Goal: Transaction & Acquisition: Purchase product/service

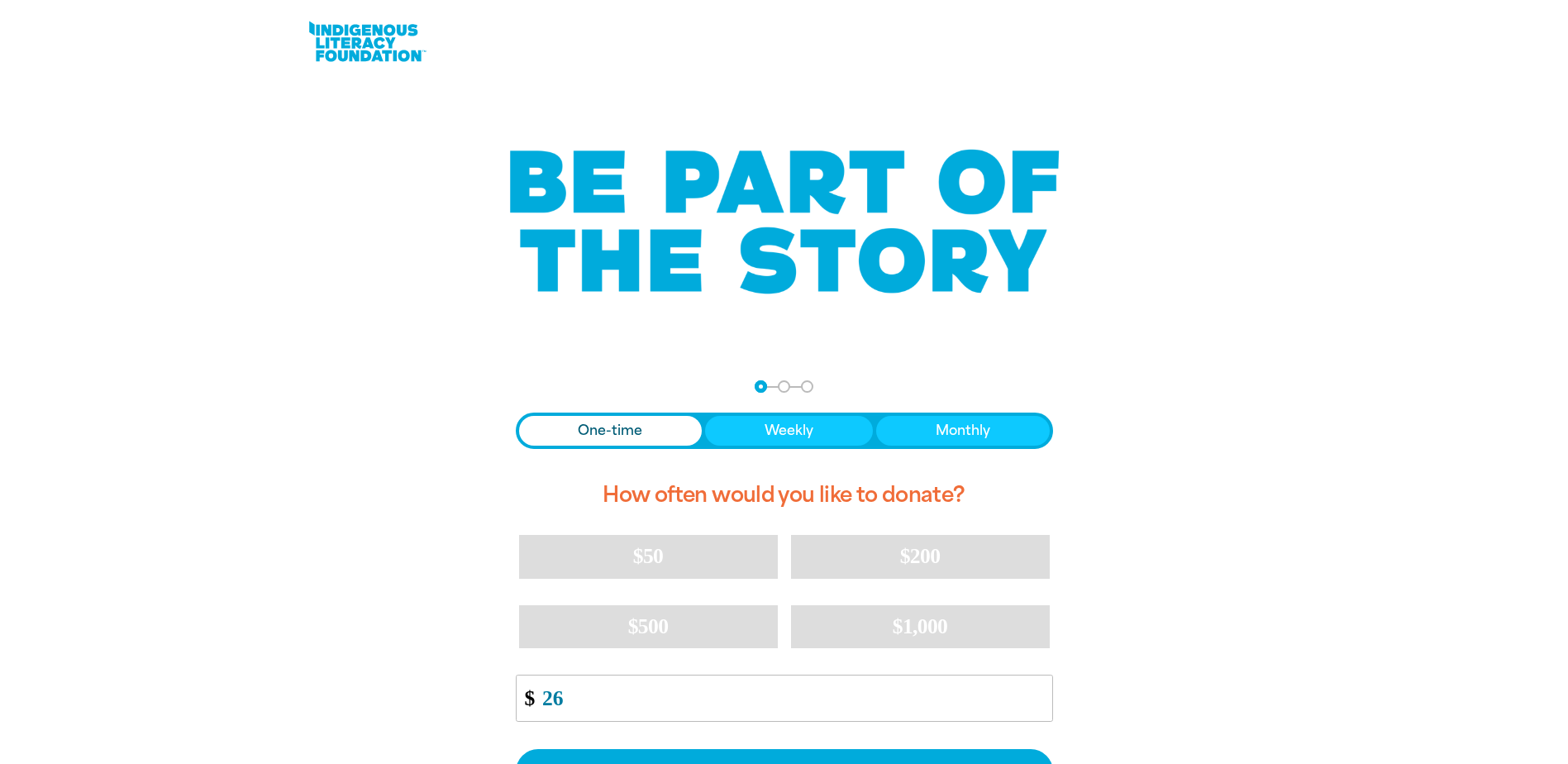
click at [350, 50] on link at bounding box center [367, 41] width 124 height 50
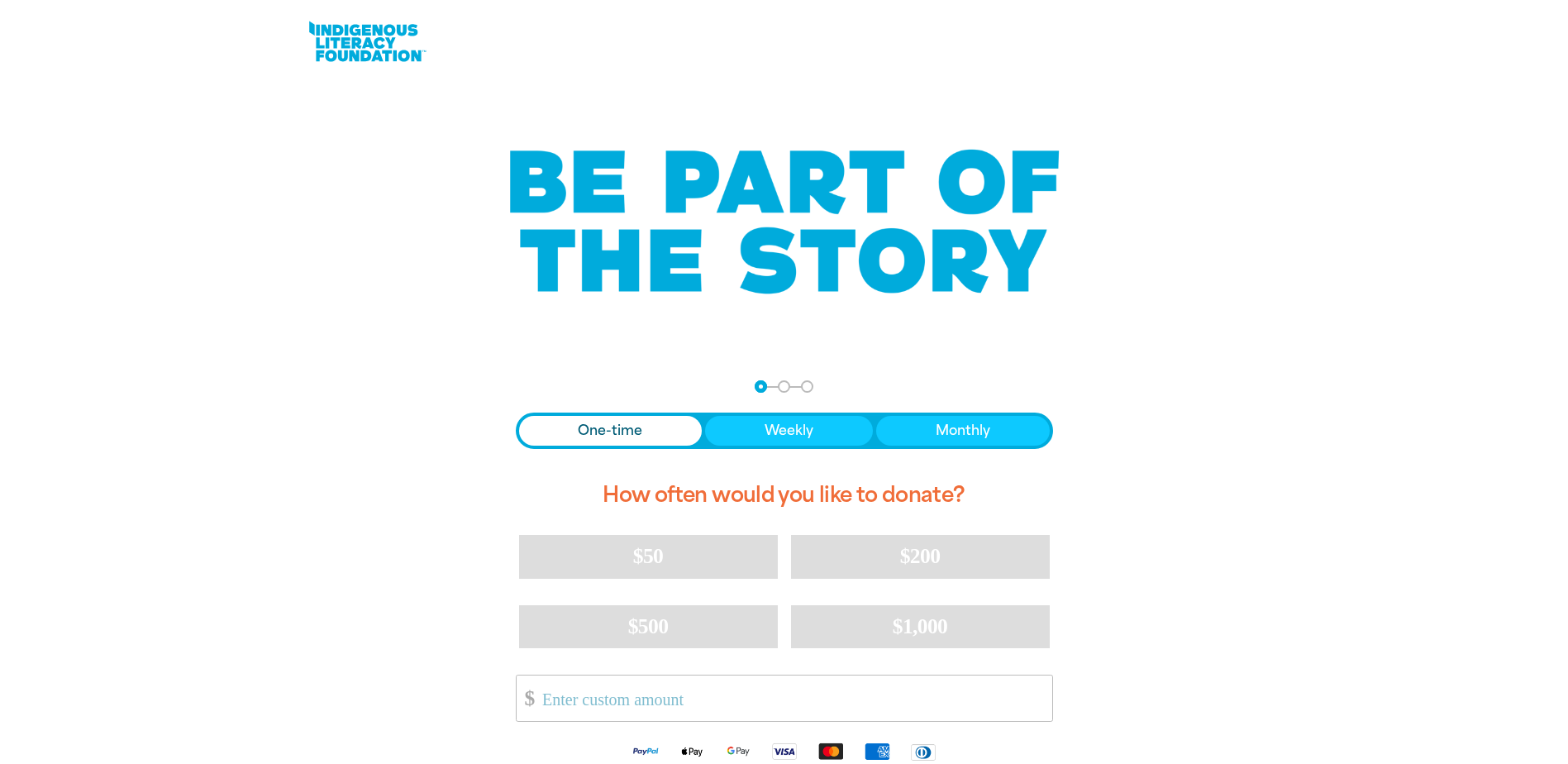
click at [589, 429] on span "One-time" at bounding box center [610, 430] width 64 height 20
click at [590, 699] on input "Other Amount" at bounding box center [791, 698] width 521 height 46
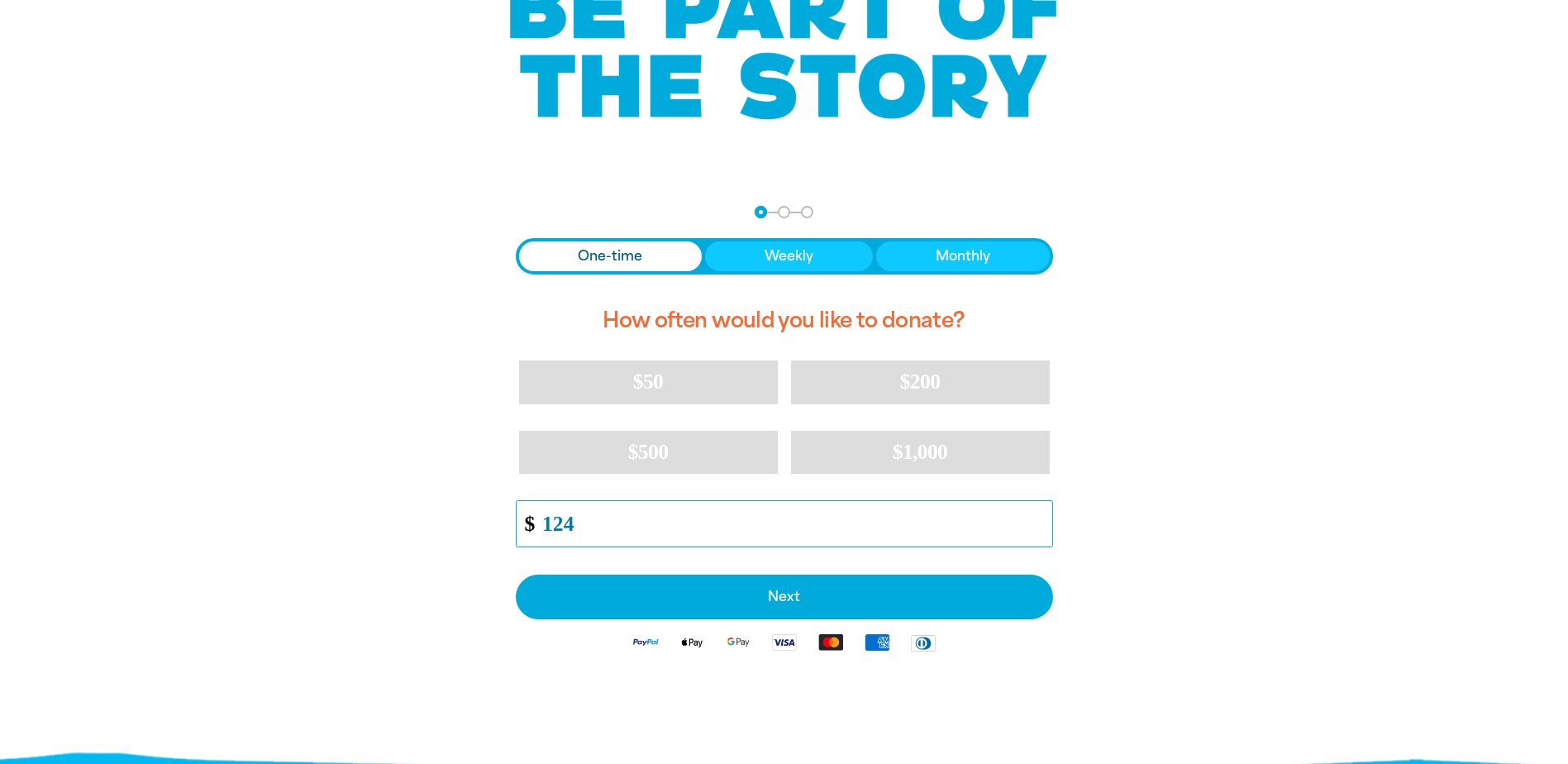
scroll to position [248, 0]
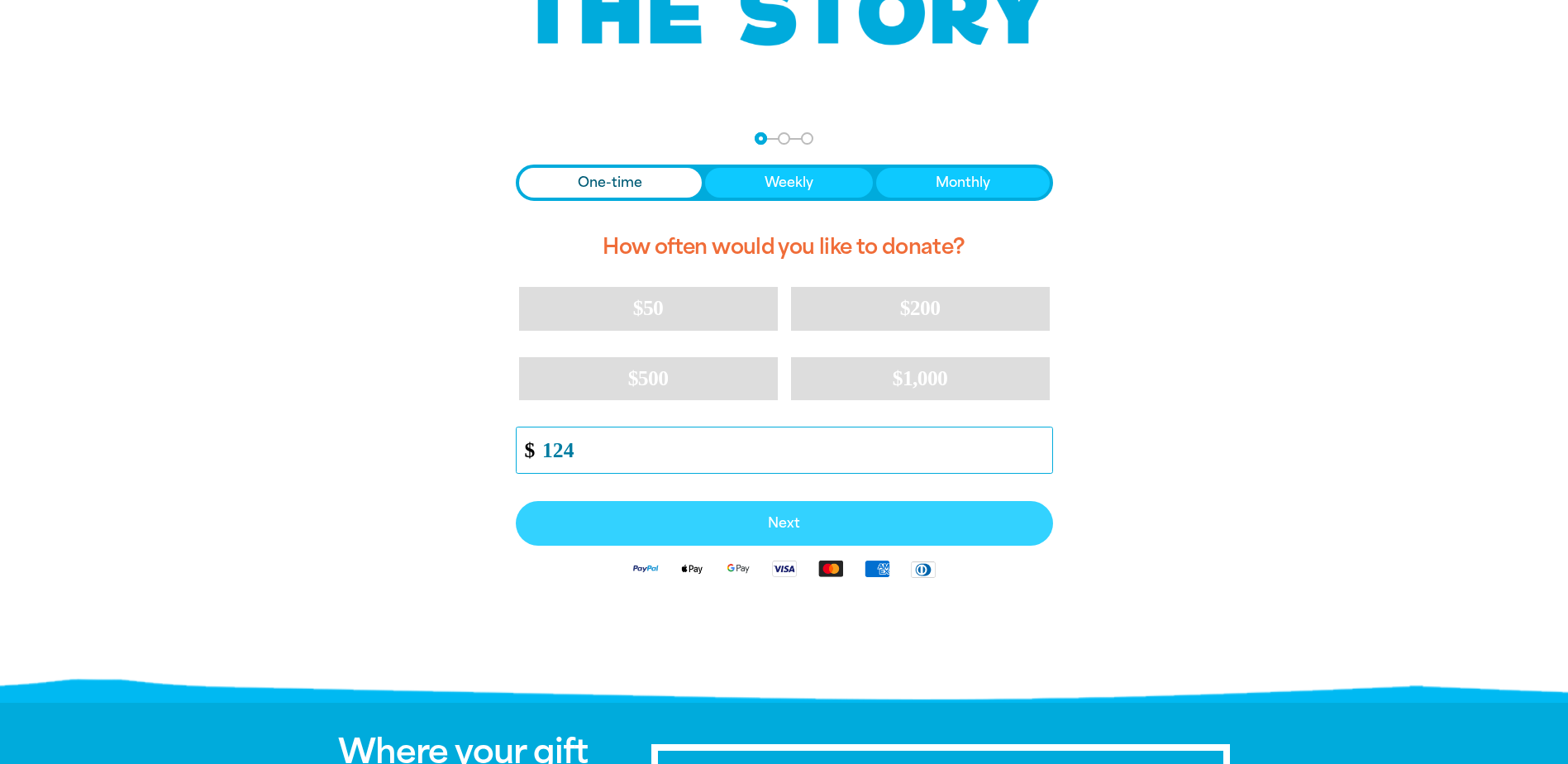
type input "124"
click at [771, 533] on button "Next" at bounding box center [784, 523] width 538 height 45
select select "AU"
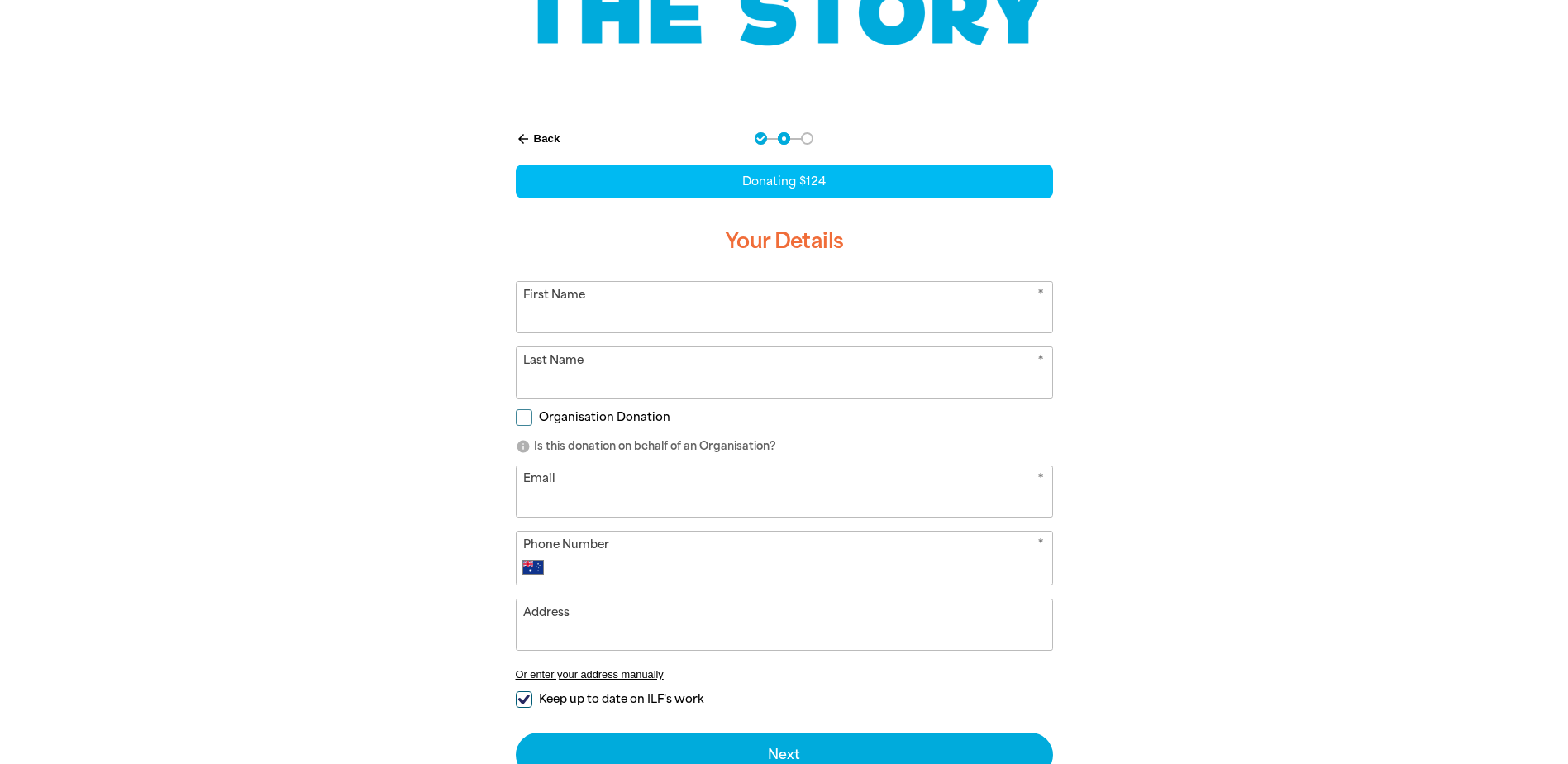
click at [538, 298] on input "First Name" at bounding box center [784, 306] width 536 height 50
type input "[PERSON_NAME]"
type input "Wedd"
click at [523, 422] on input "Organisation Donation" at bounding box center [523, 417] width 16 height 16
checkbox input "true"
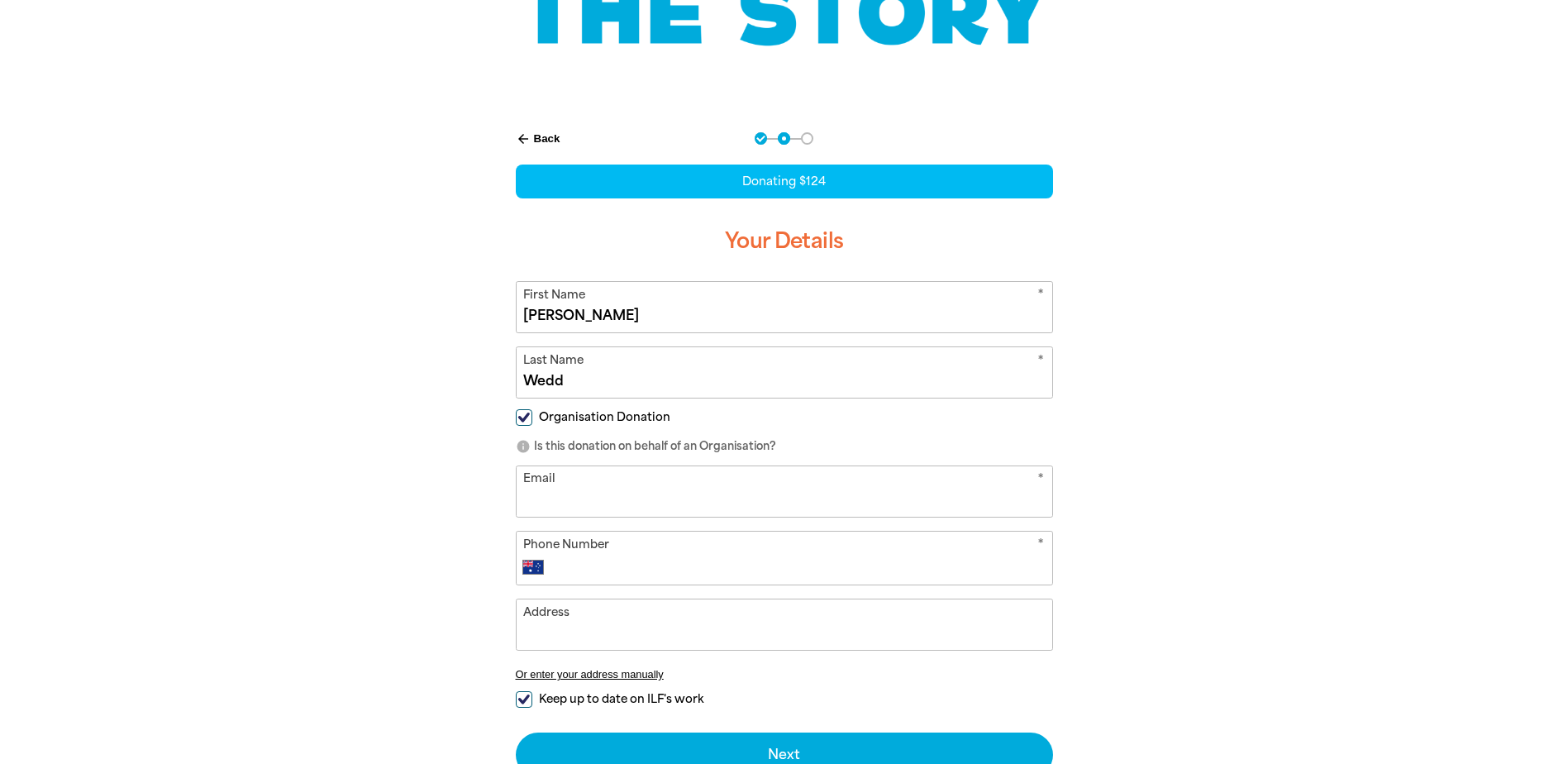
select select "AU"
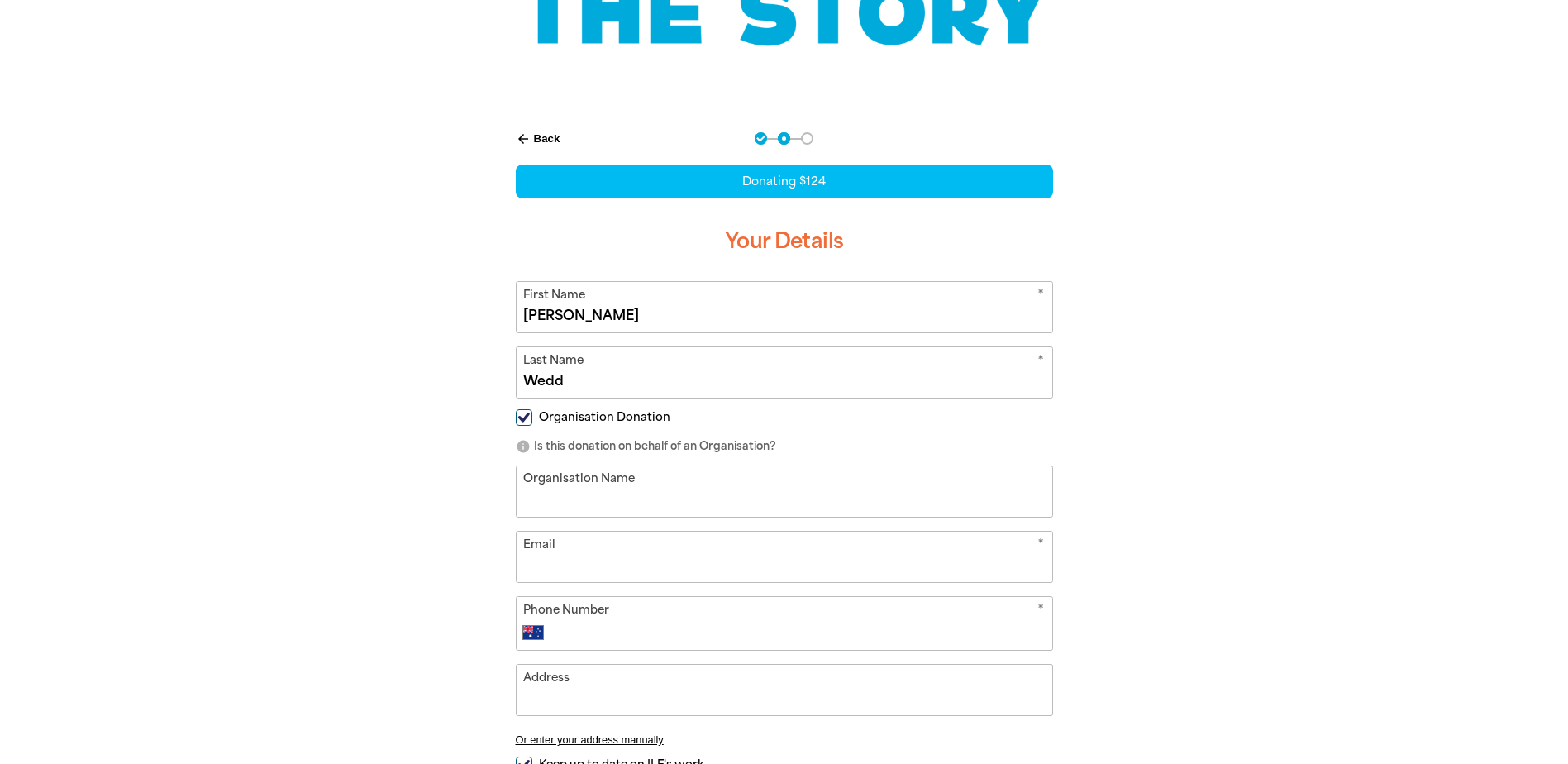
click at [564, 508] on input "Organisation Name" at bounding box center [784, 491] width 536 height 50
type input "Australia Post - Tweed Heads [GEOGRAPHIC_DATA]"
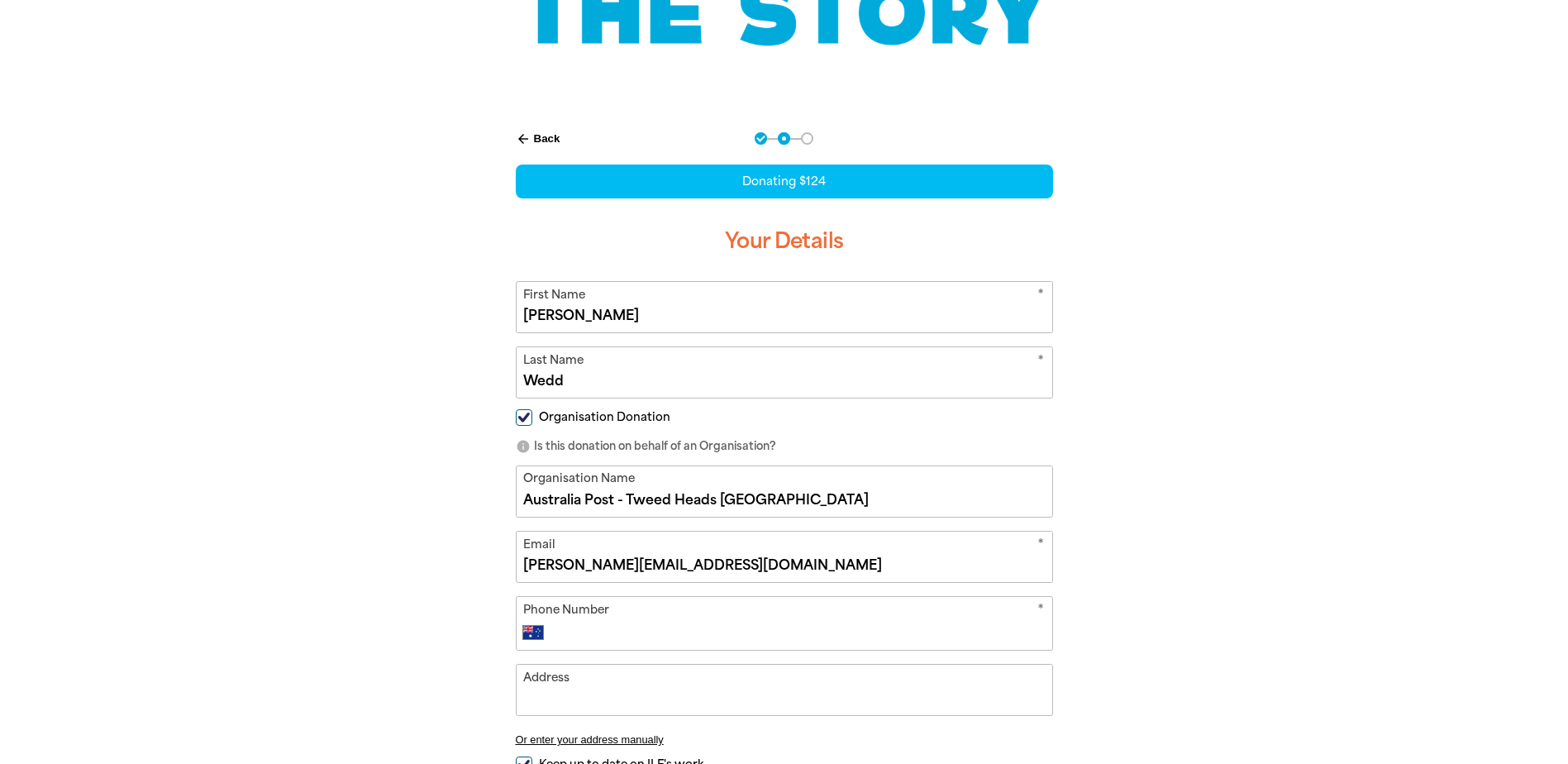
type input "[PERSON_NAME][EMAIL_ADDRESS][DOMAIN_NAME]"
click at [560, 639] on input "Phone Number" at bounding box center [801, 632] width 488 height 20
type input "0436 862 677"
click at [544, 684] on input "Address" at bounding box center [784, 689] width 536 height 50
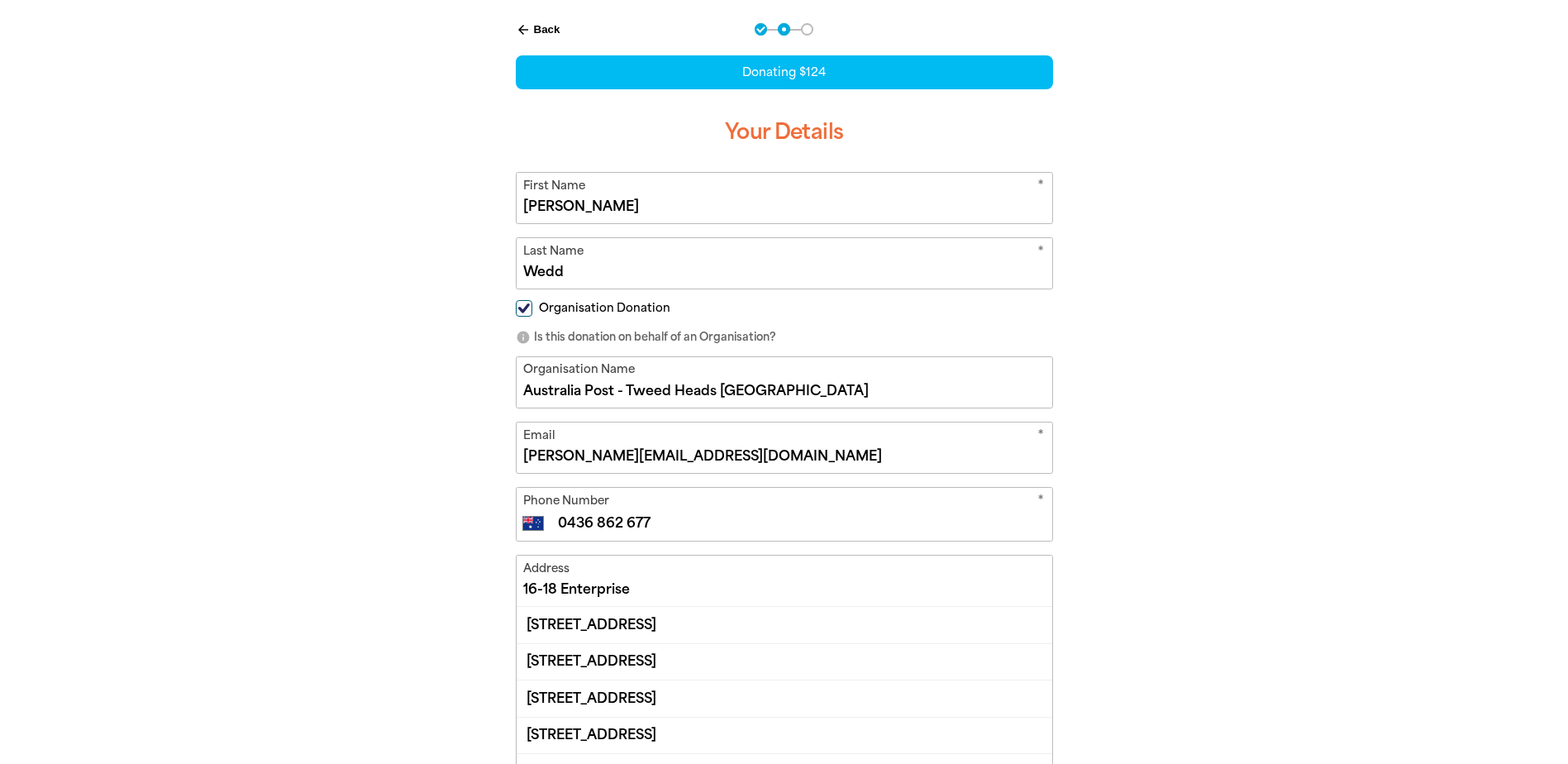
scroll to position [413, 0]
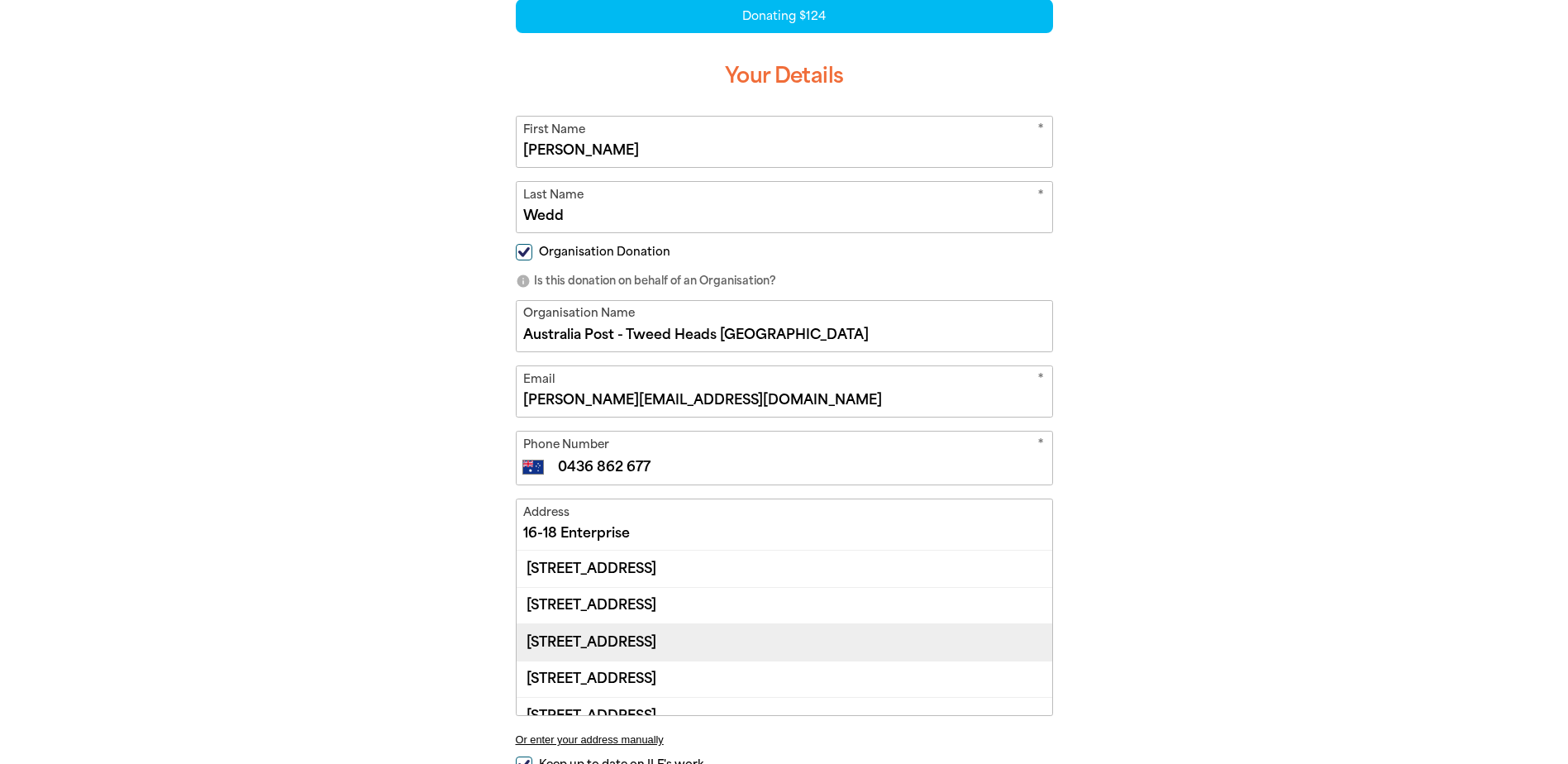
click at [606, 644] on div "[STREET_ADDRESS]" at bounding box center [784, 641] width 536 height 36
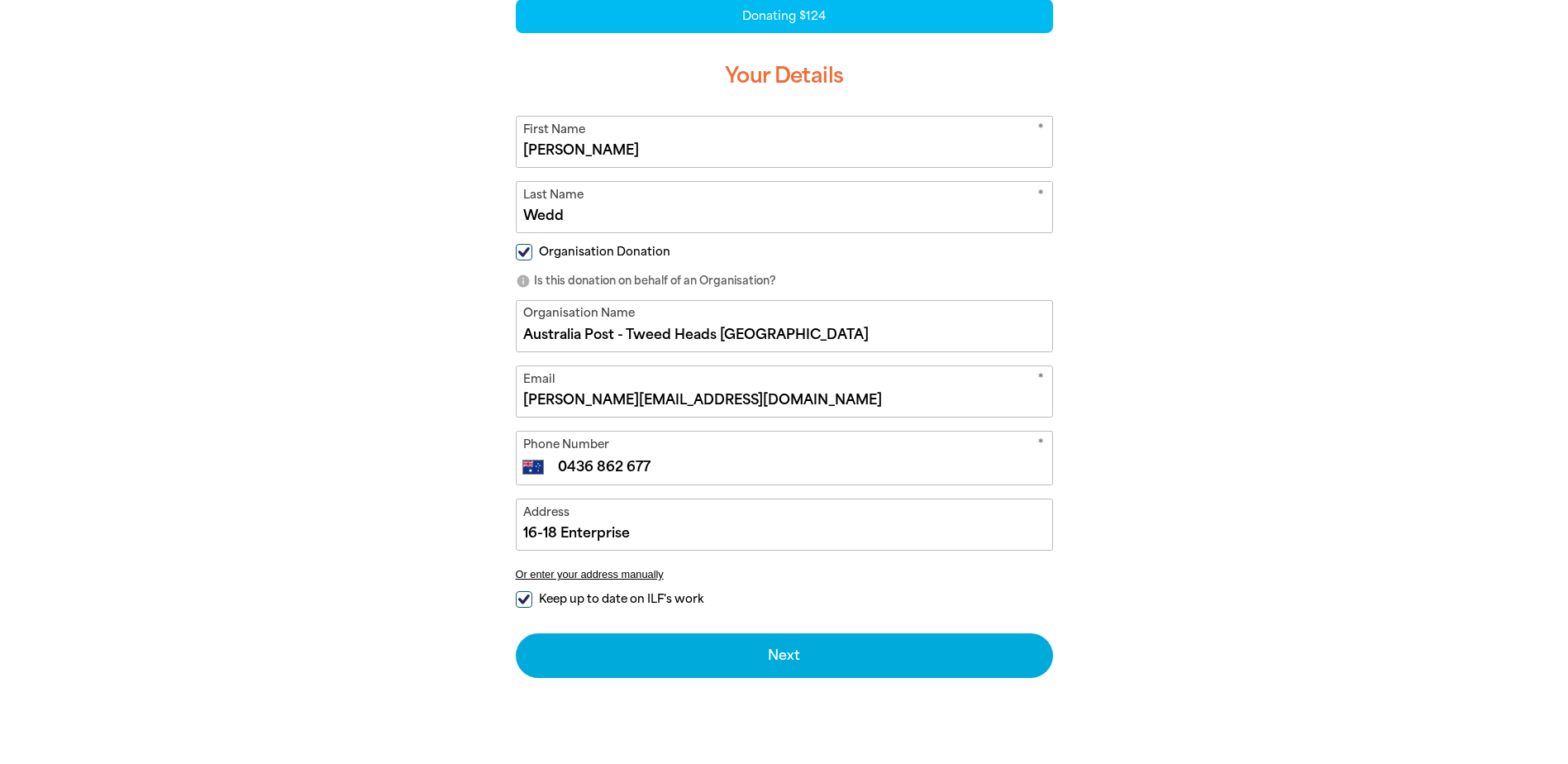
type input "[STREET_ADDRESS]"
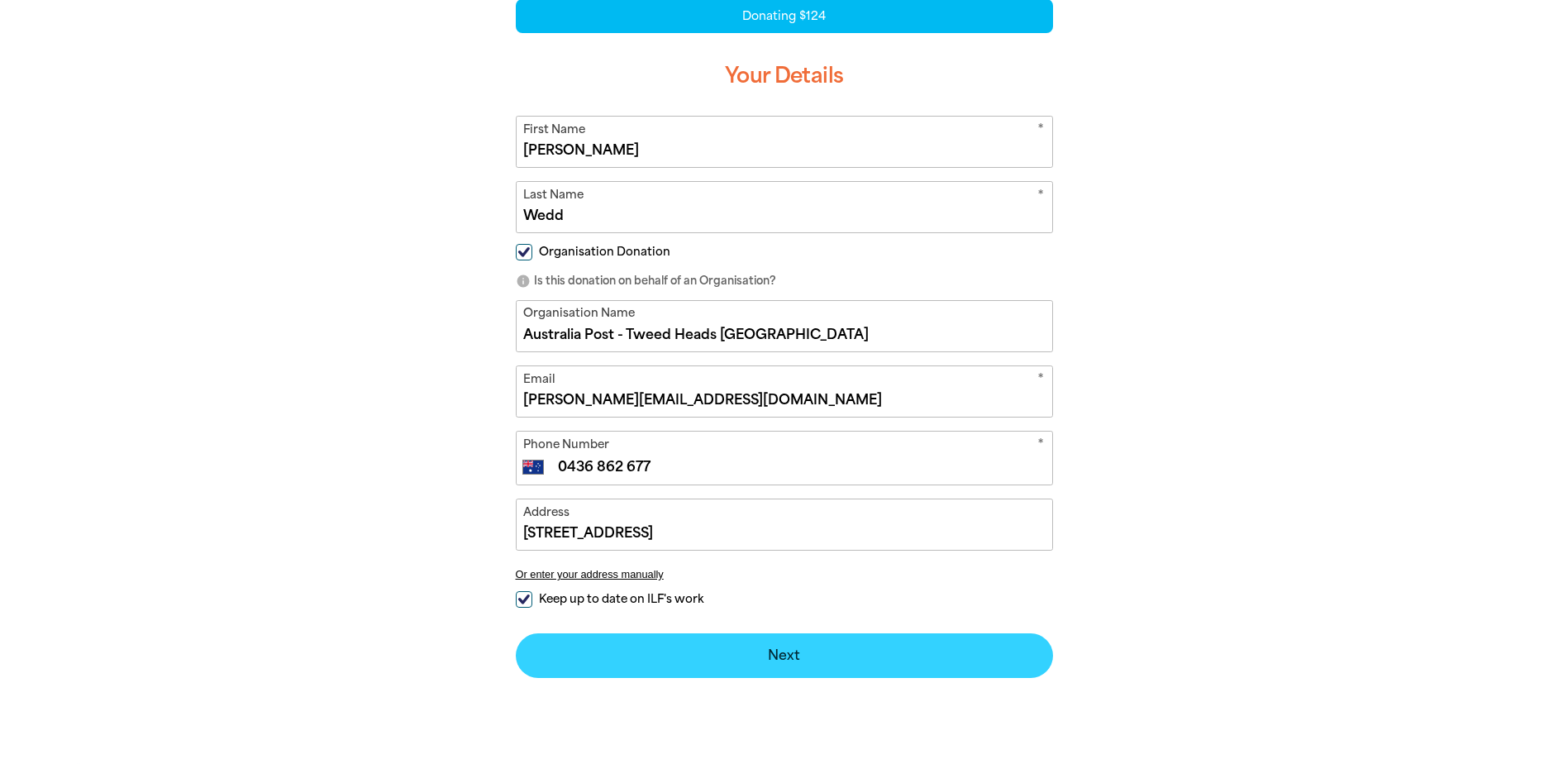
click at [768, 650] on button "Next chevron_right" at bounding box center [784, 655] width 538 height 45
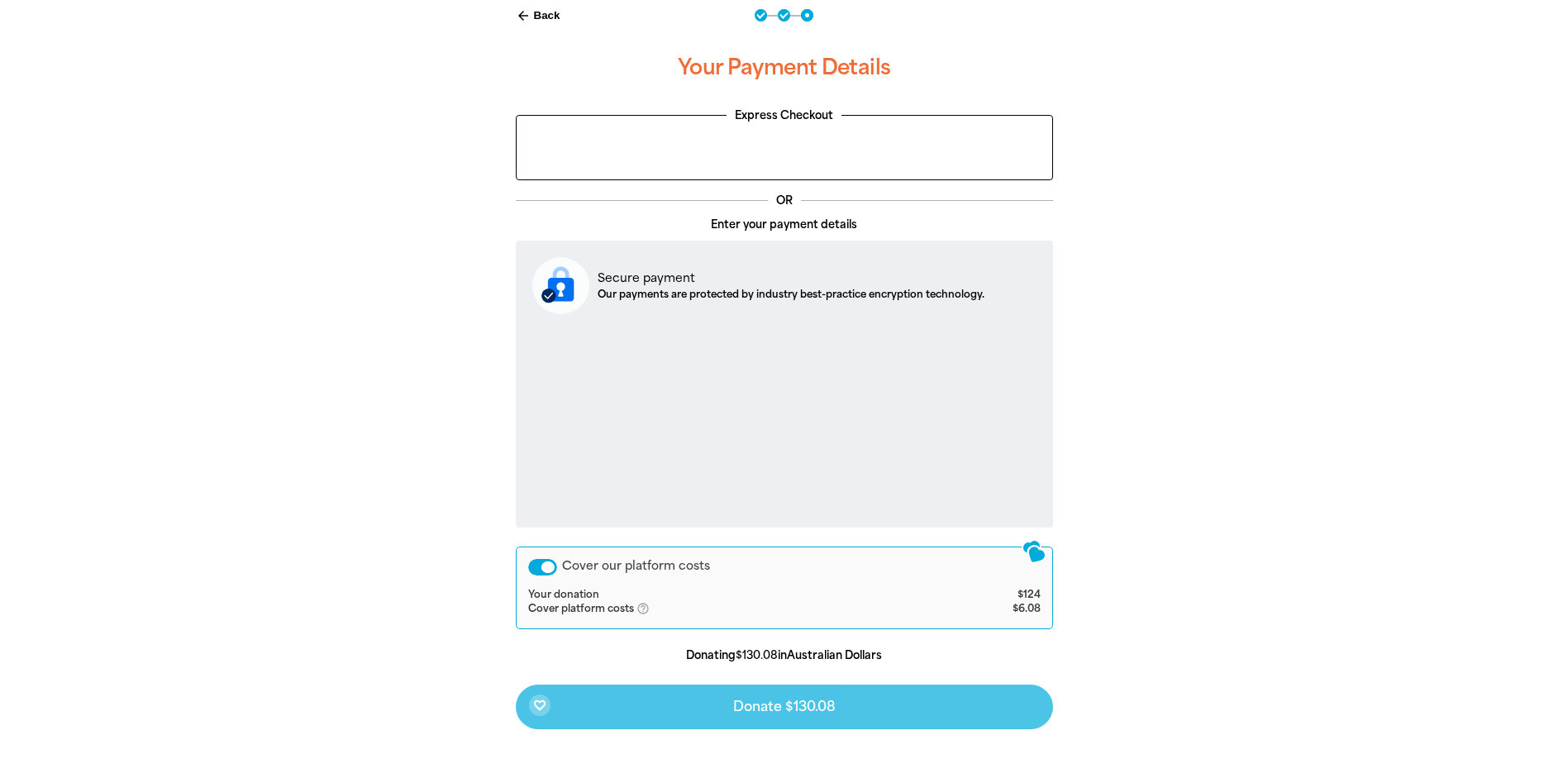
scroll to position [342, 0]
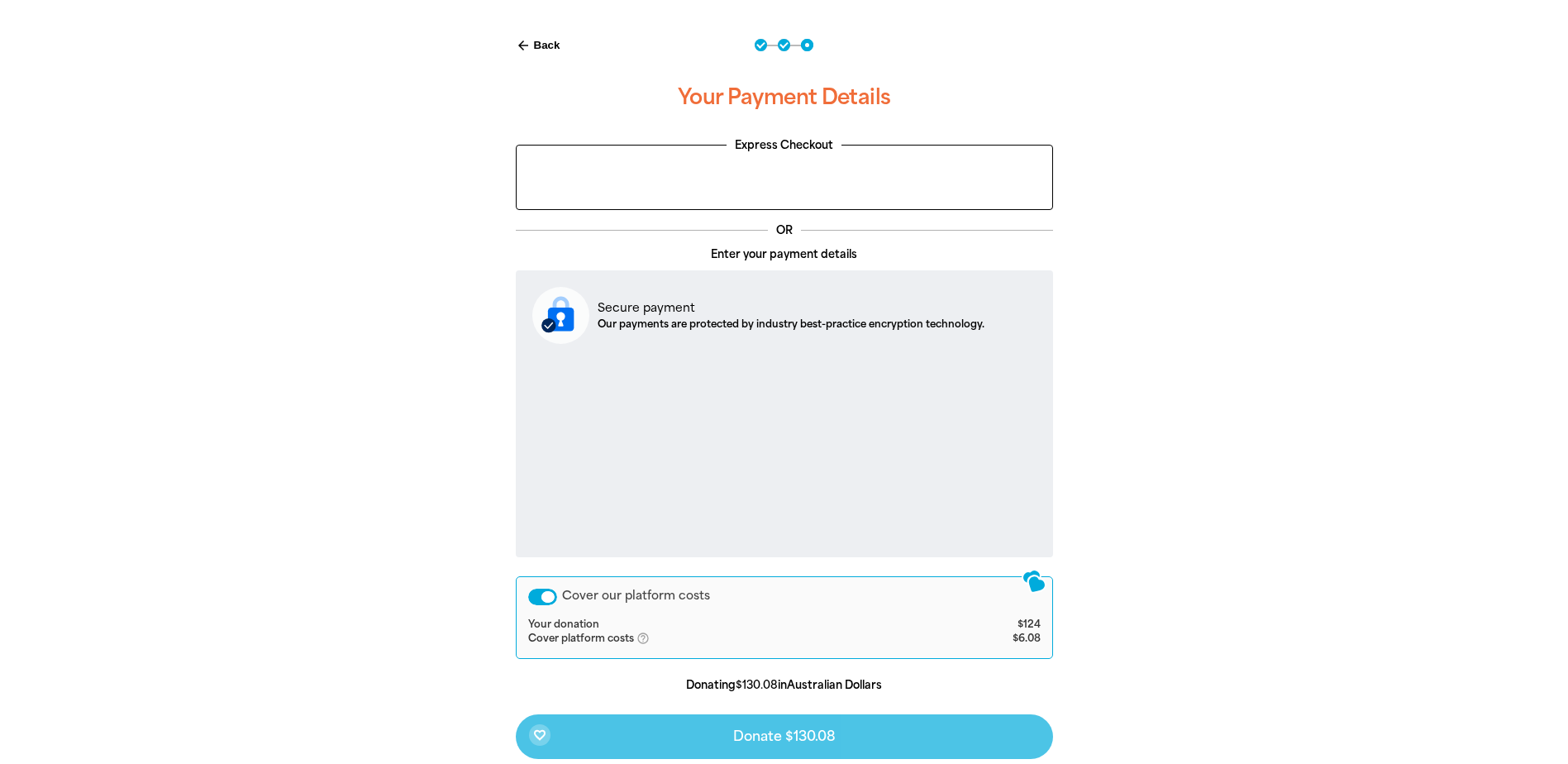
click at [639, 637] on icon "help_outlined" at bounding box center [650, 639] width 26 height 14
click at [361, 520] on div "arrow_back Back Step 1 Step 2 Step 3 Your Payment Details Express Checkout OR E…" at bounding box center [784, 439] width 992 height 843
click at [1210, 544] on div "arrow_back Back Step 1 Step 2 Step 3 Your Payment Details Express Checkout OR E…" at bounding box center [784, 439] width 992 height 843
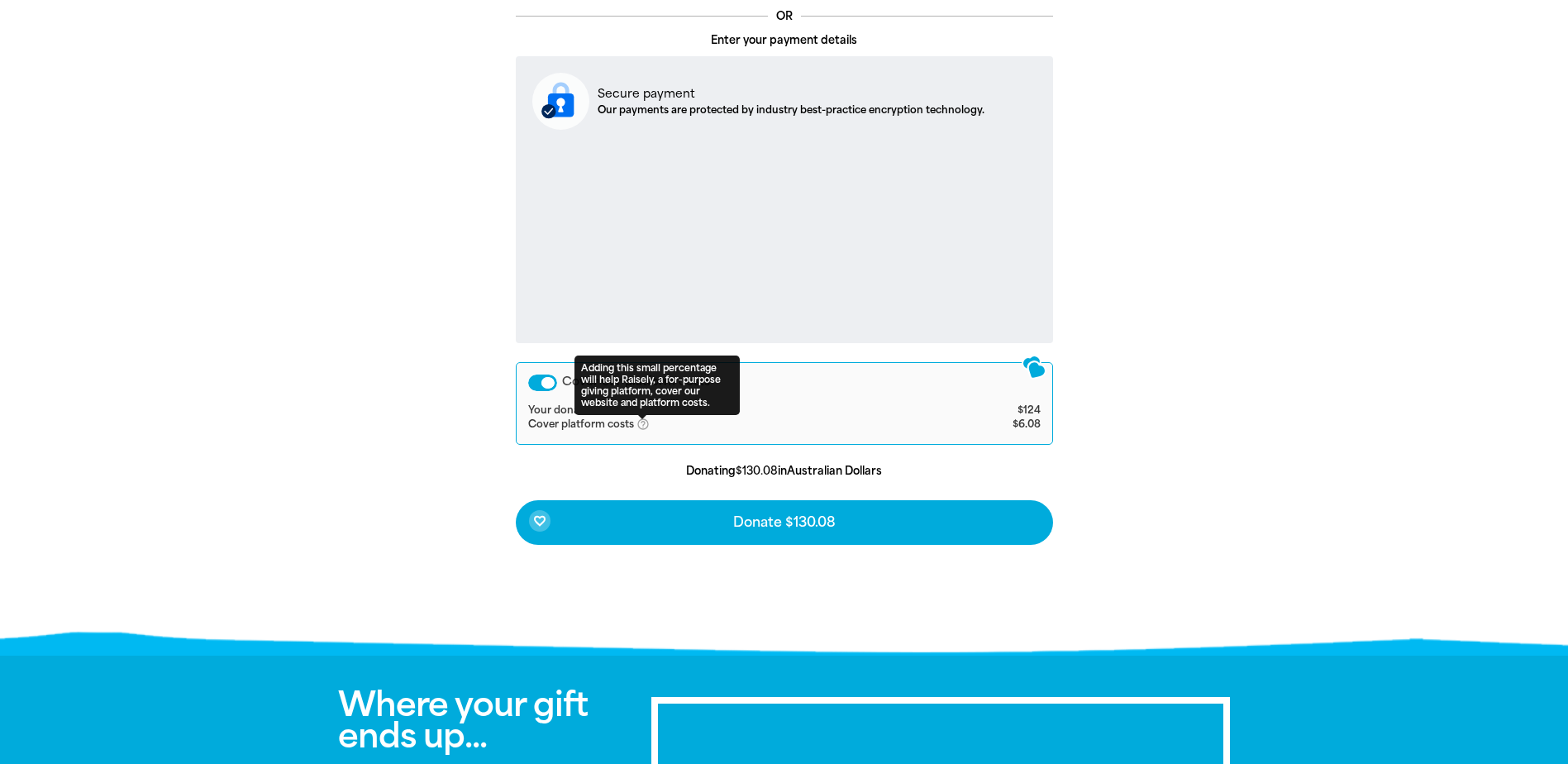
scroll to position [589, 0]
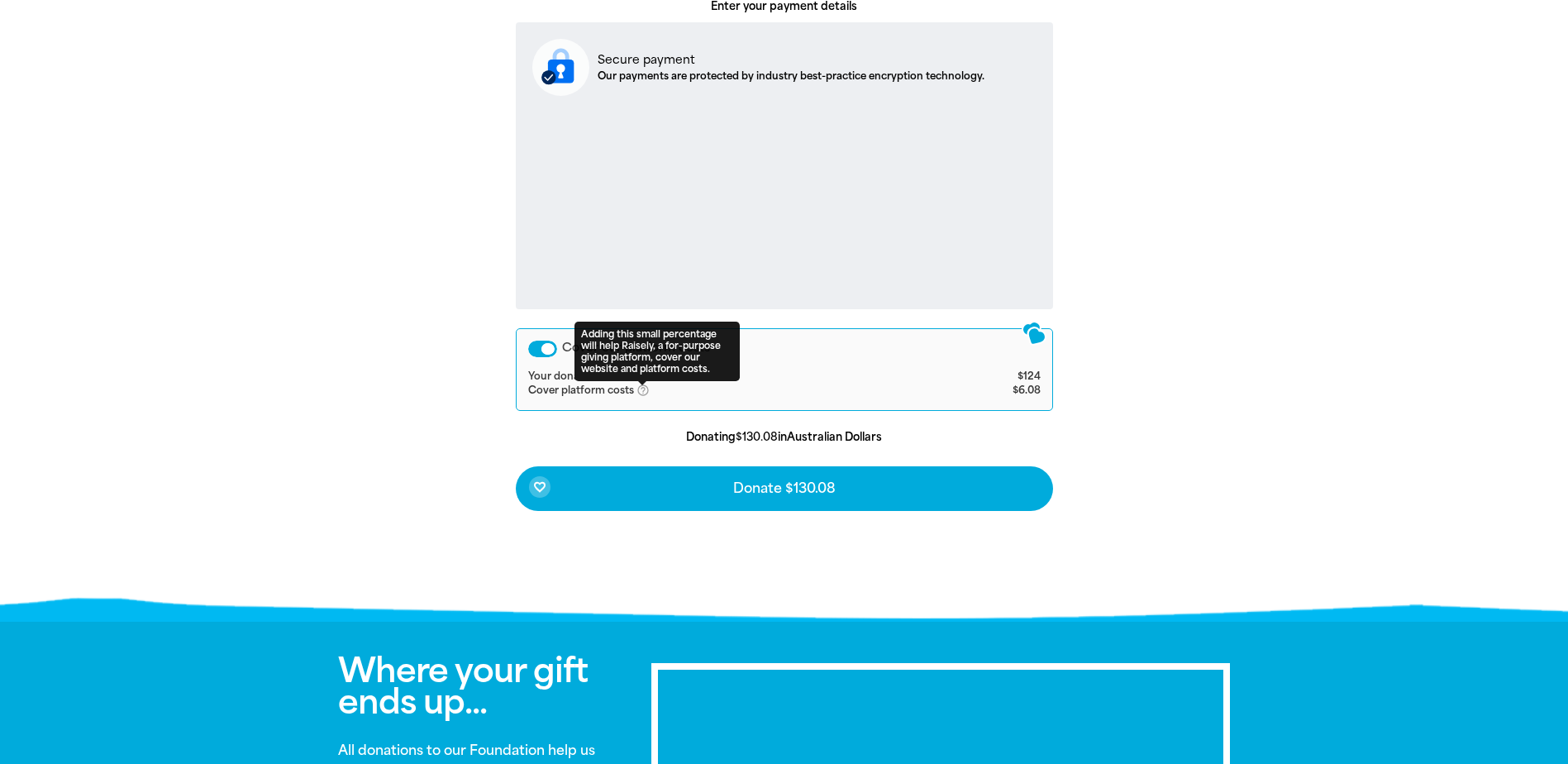
click at [734, 512] on div "arrow_back Back Step 1 Step 2 Step 3 Your Payment Details Express Checkout OR E…" at bounding box center [784, 150] width 578 height 761
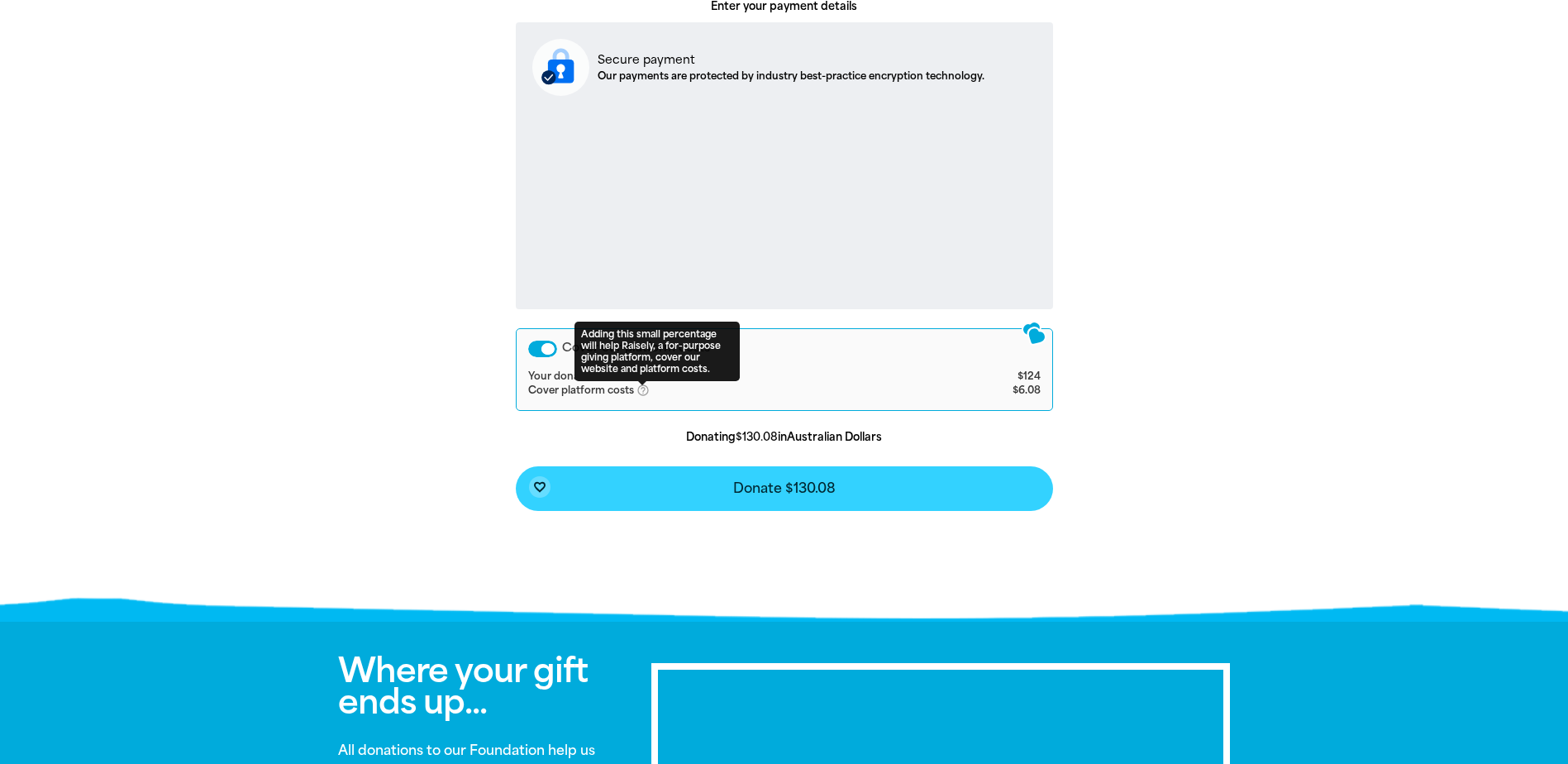
click at [717, 495] on button "favorite_border Donate $130.08" at bounding box center [784, 488] width 538 height 45
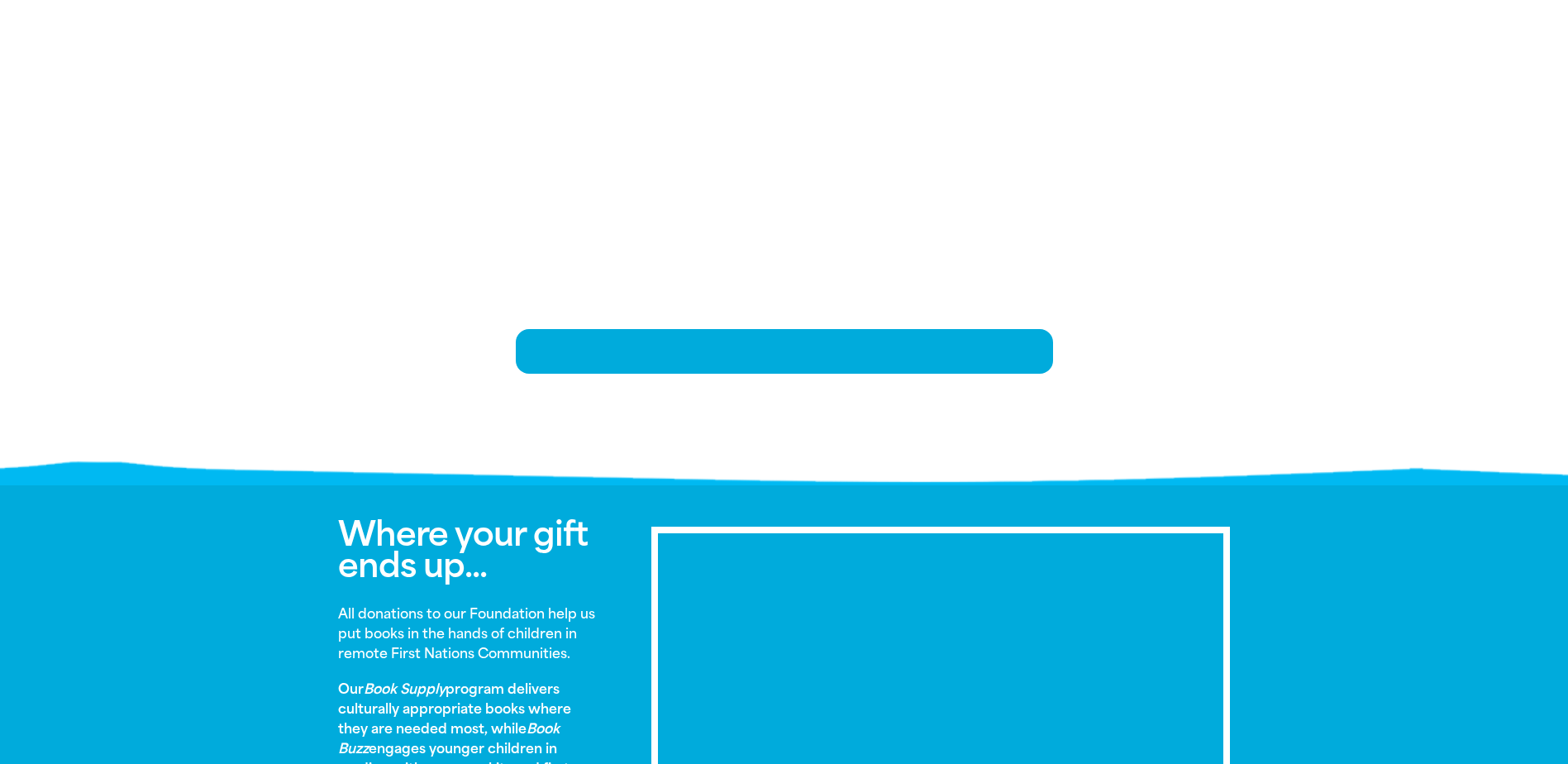
scroll to position [358, 0]
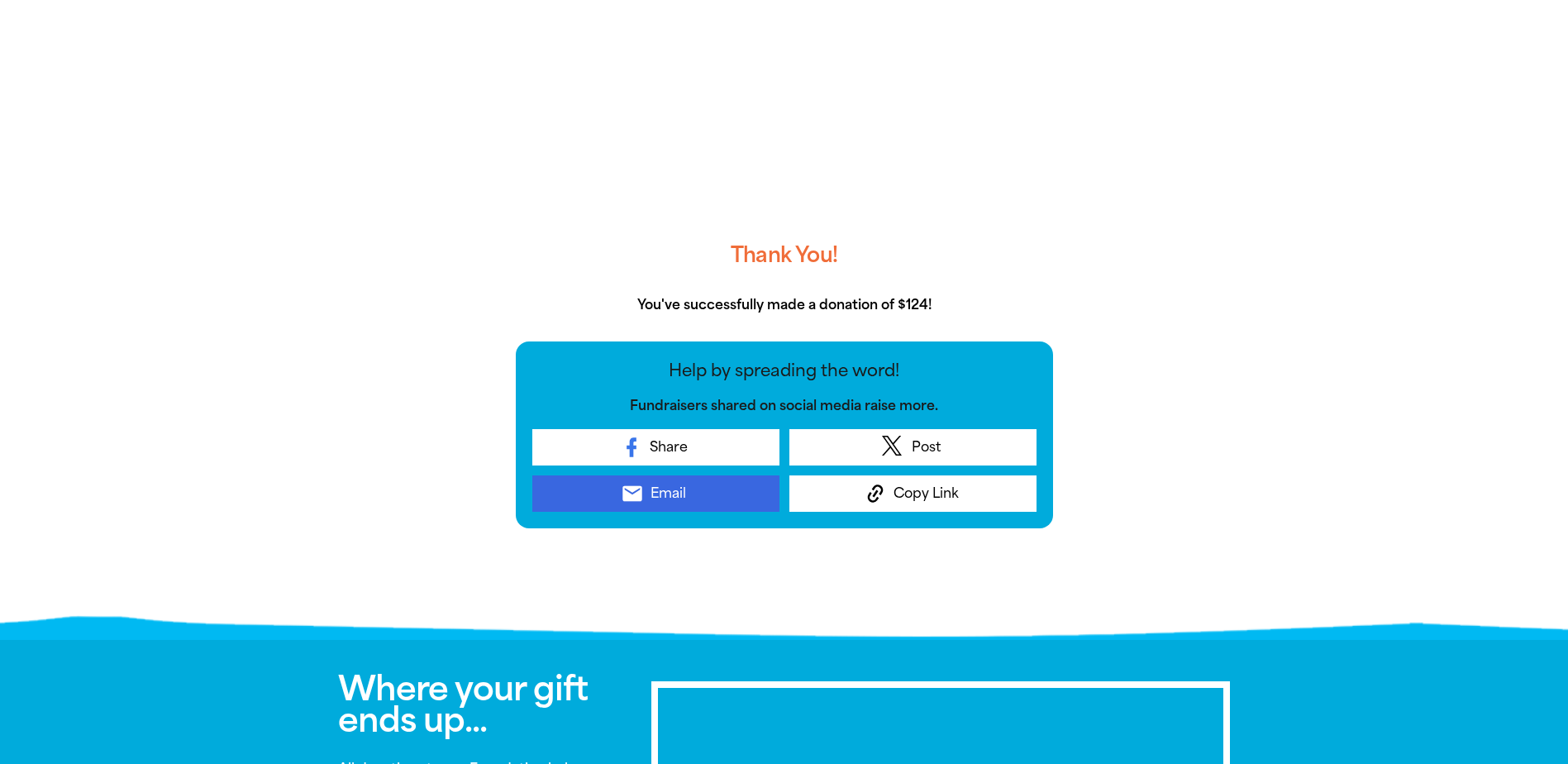
click at [653, 491] on span "Email" at bounding box center [668, 493] width 36 height 20
